Goal: Information Seeking & Learning: Learn about a topic

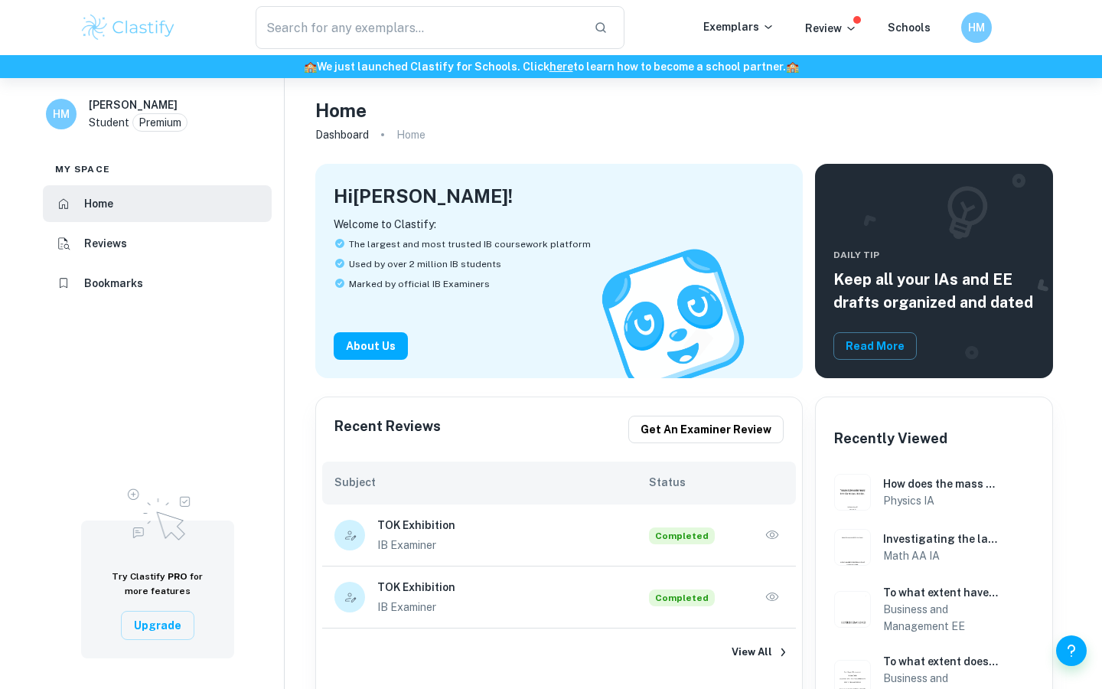
click at [768, 538] on icon "button" at bounding box center [772, 534] width 15 height 15
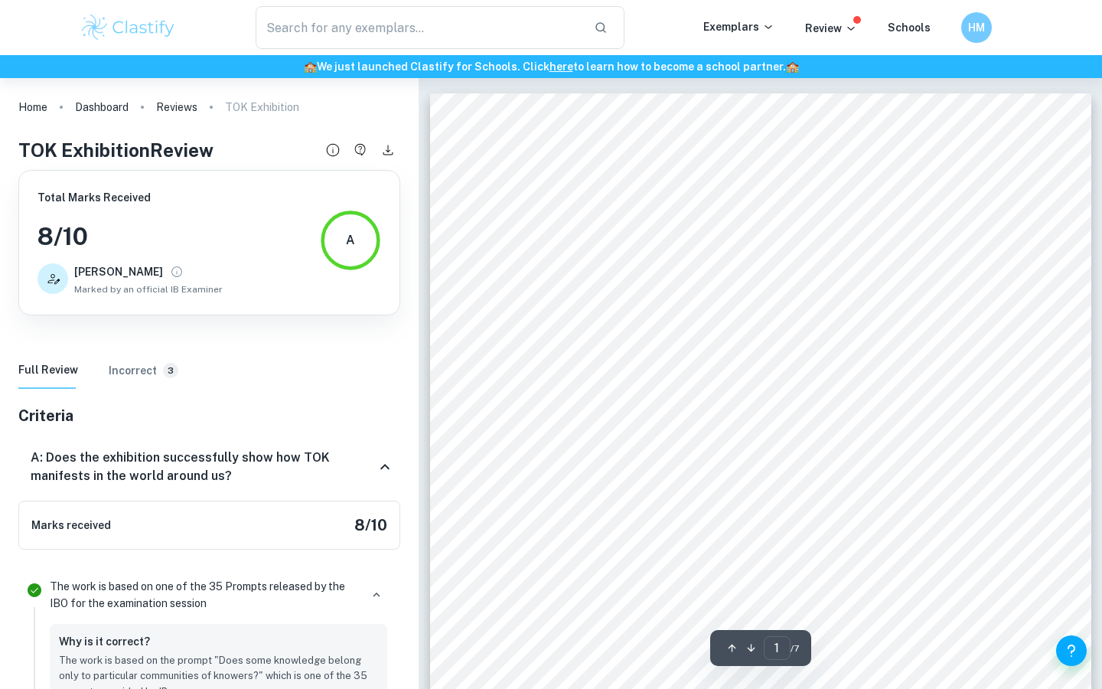
scroll to position [580, 0]
